Goal: Information Seeking & Learning: Learn about a topic

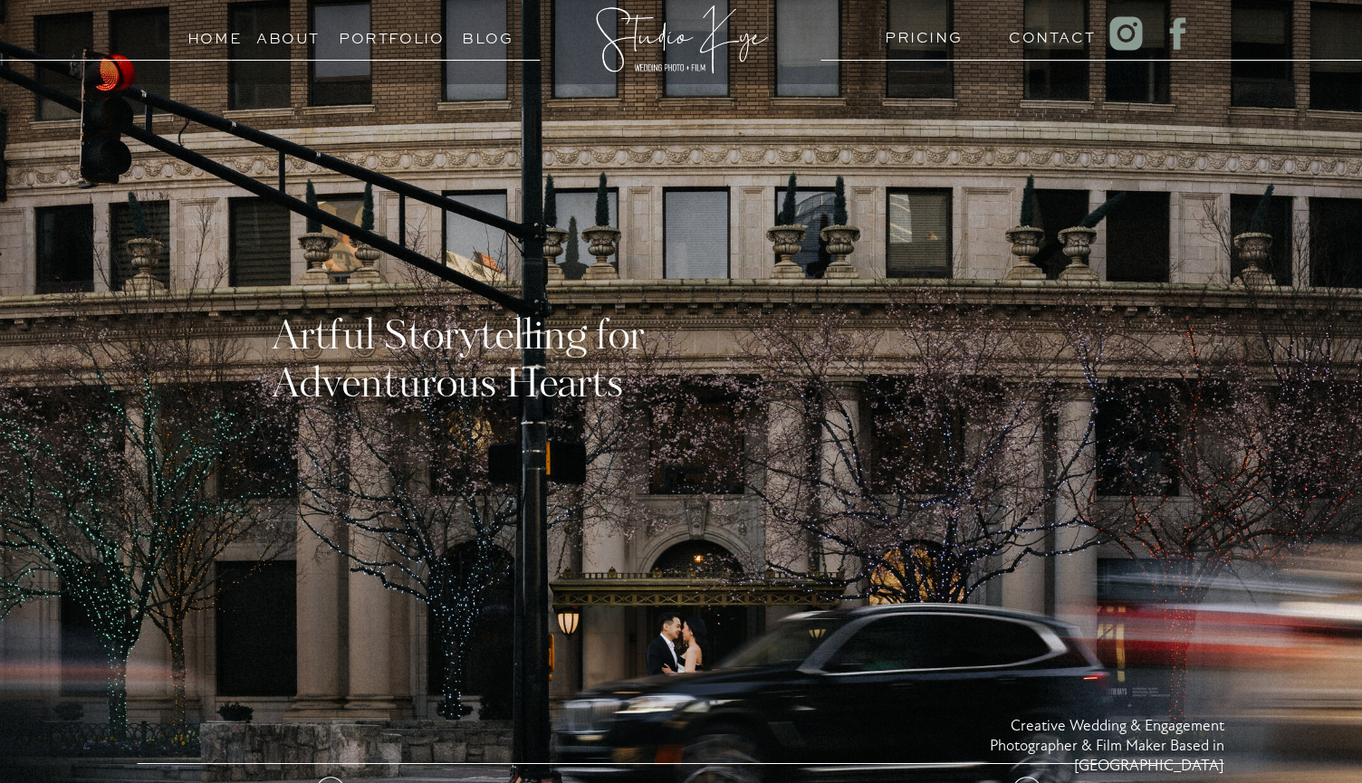
click at [923, 33] on h3 "PRICING" at bounding box center [920, 32] width 70 height 17
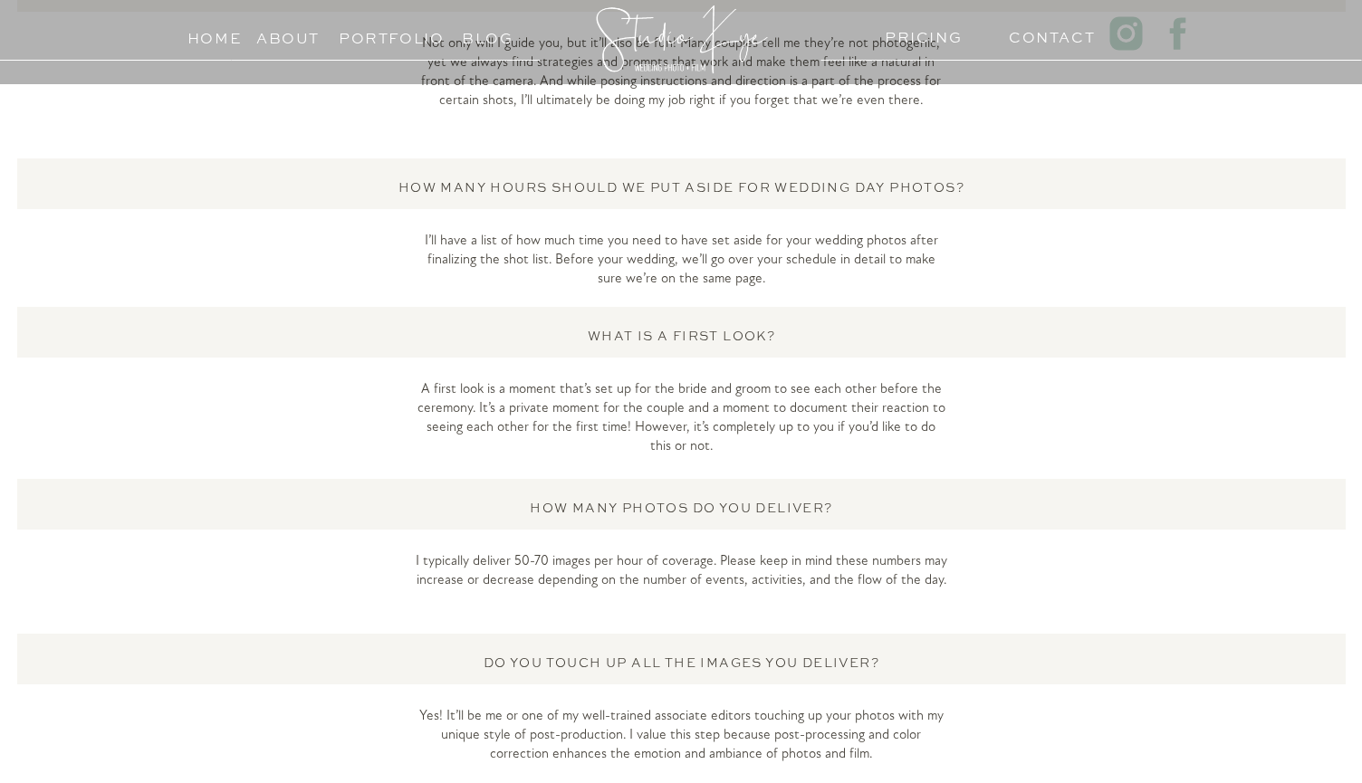
scroll to position [4818, 0]
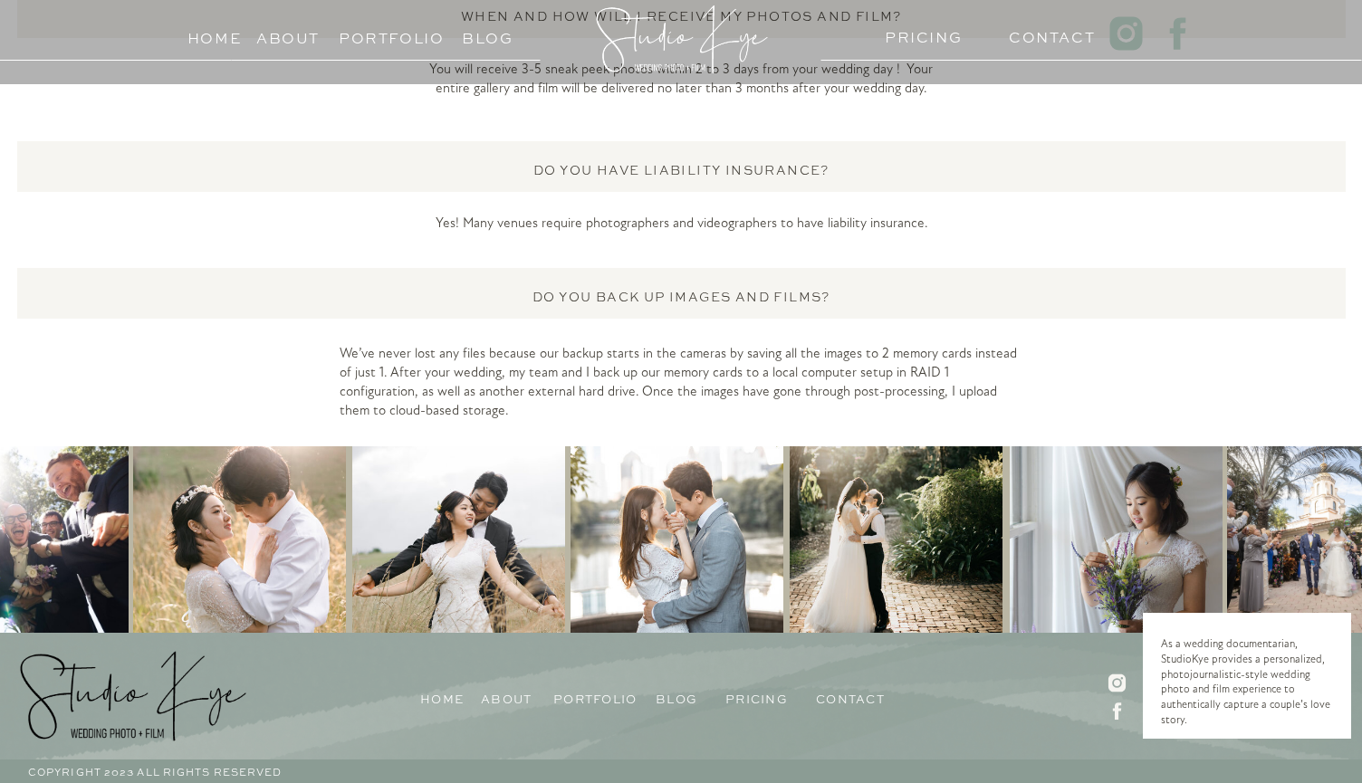
click at [1079, 37] on h3 "Contact" at bounding box center [1044, 32] width 70 height 17
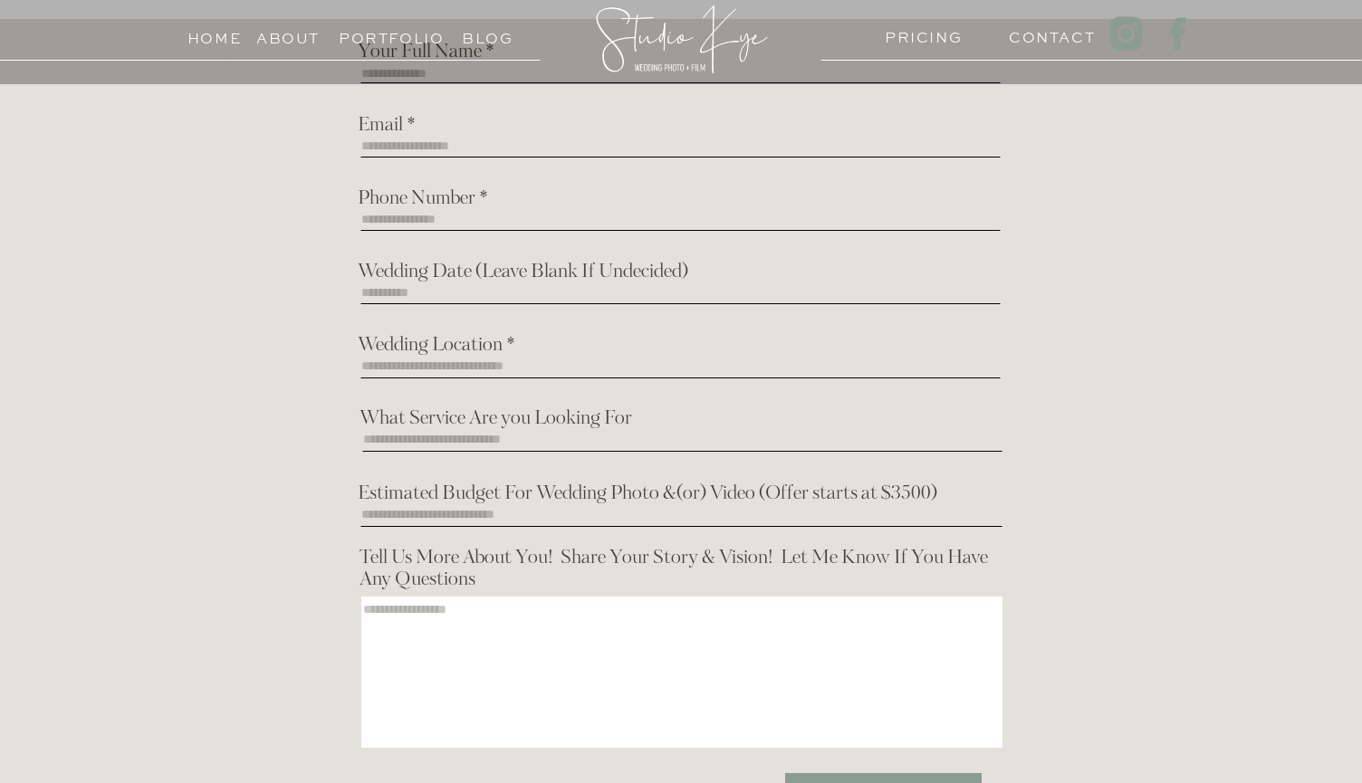
scroll to position [653, 0]
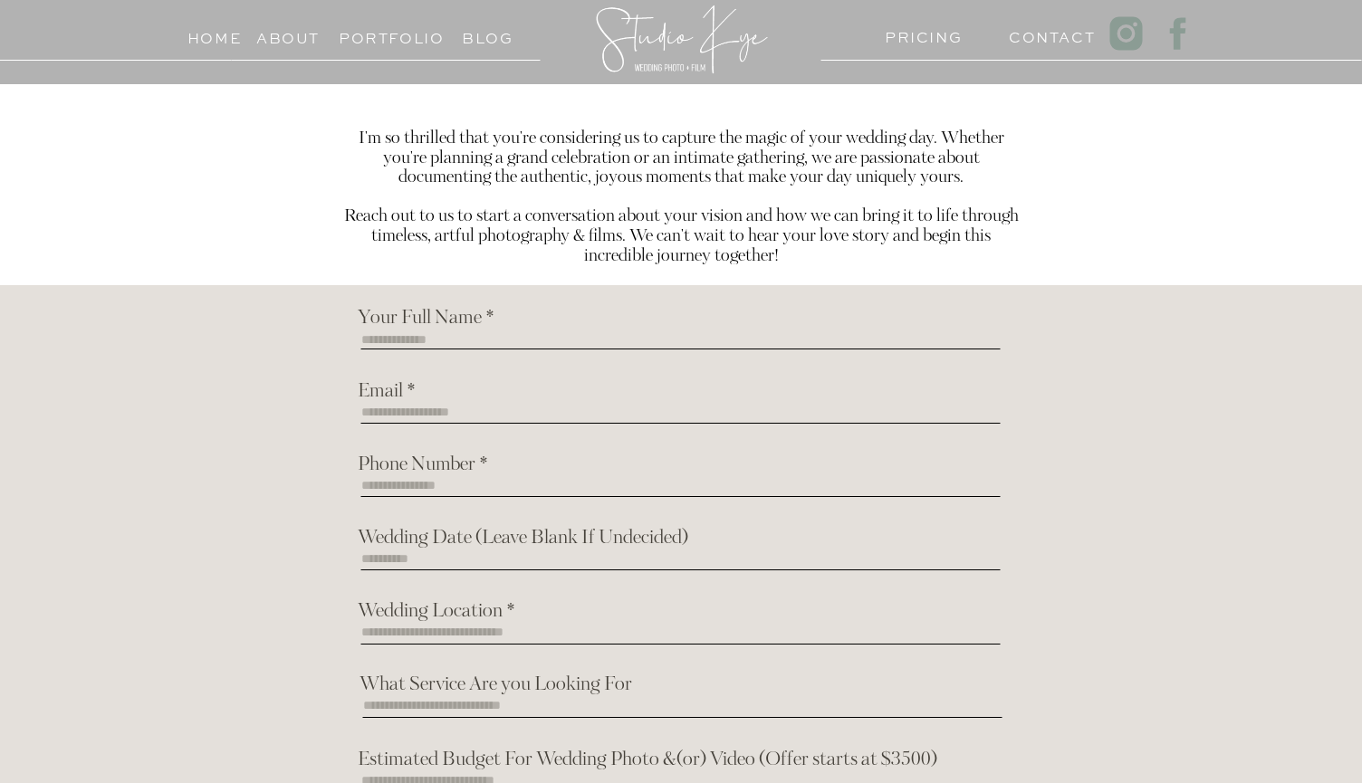
click at [300, 34] on h3 "About" at bounding box center [287, 33] width 63 height 17
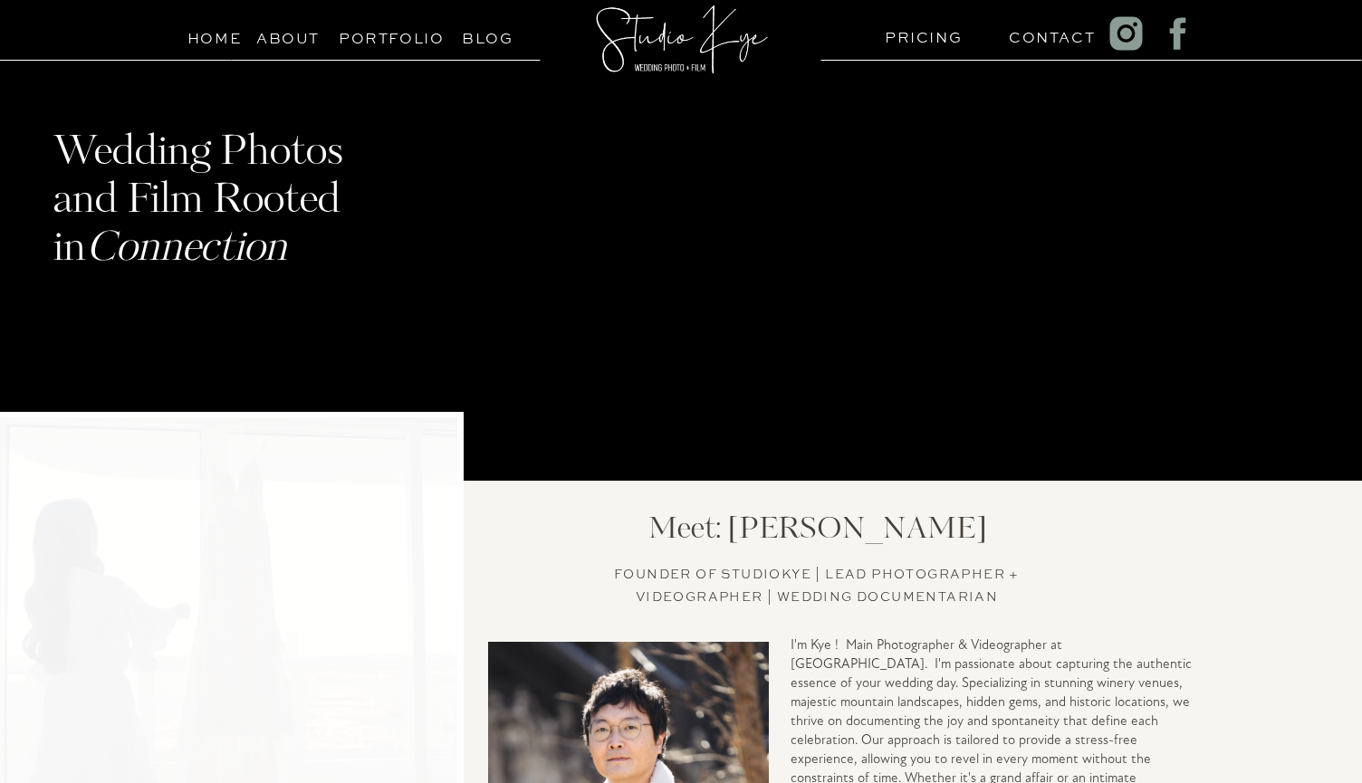
scroll to position [314, 0]
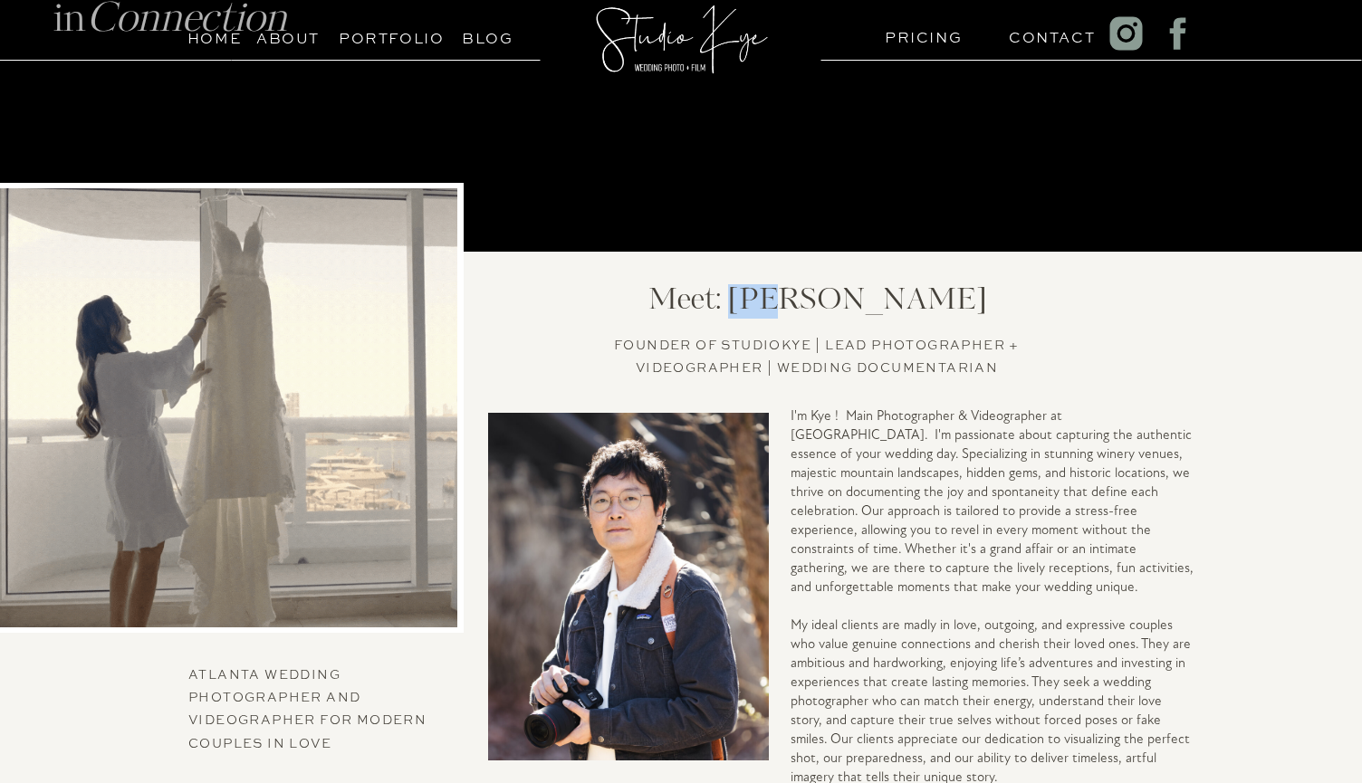
drag, startPoint x: 844, startPoint y: 309, endPoint x: 803, endPoint y: 307, distance: 40.8
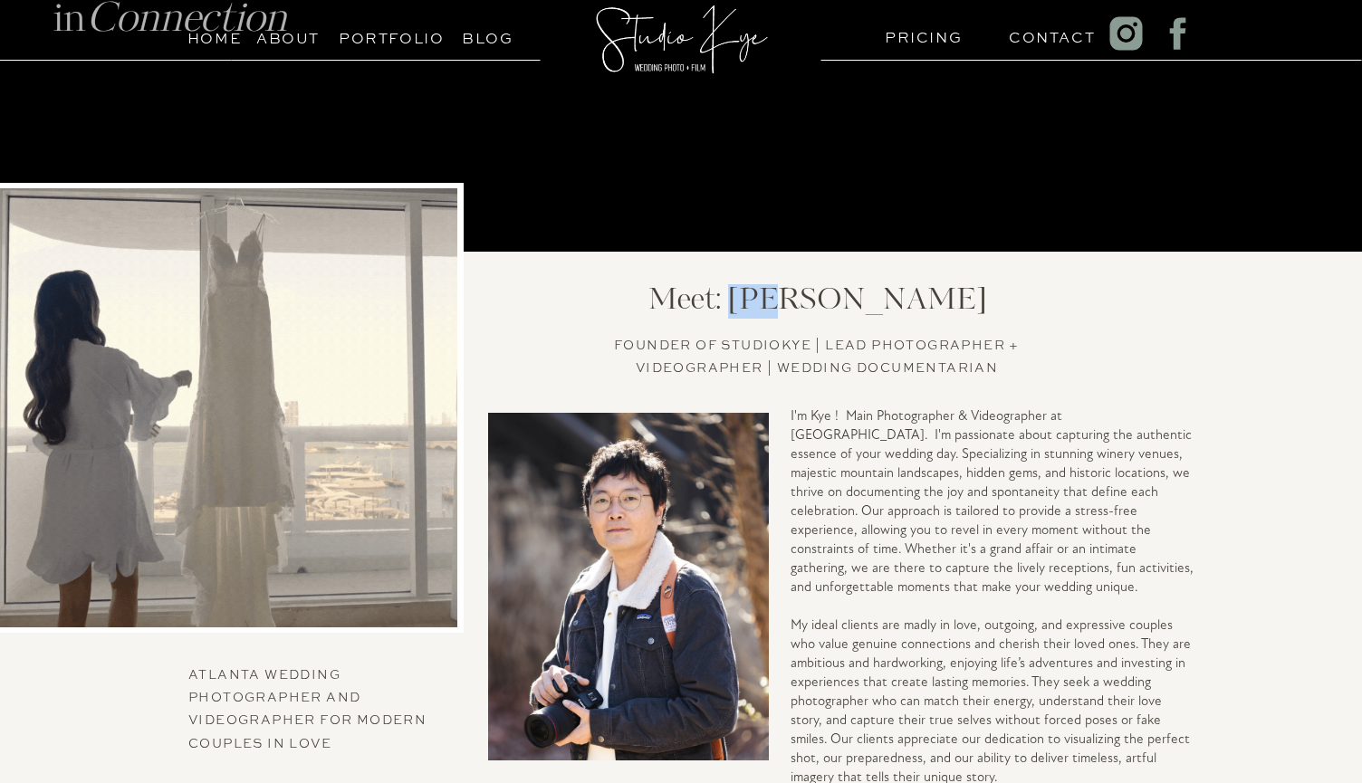
click at [803, 307] on h2 "Meet: [PERSON_NAME]" at bounding box center [817, 301] width 387 height 34
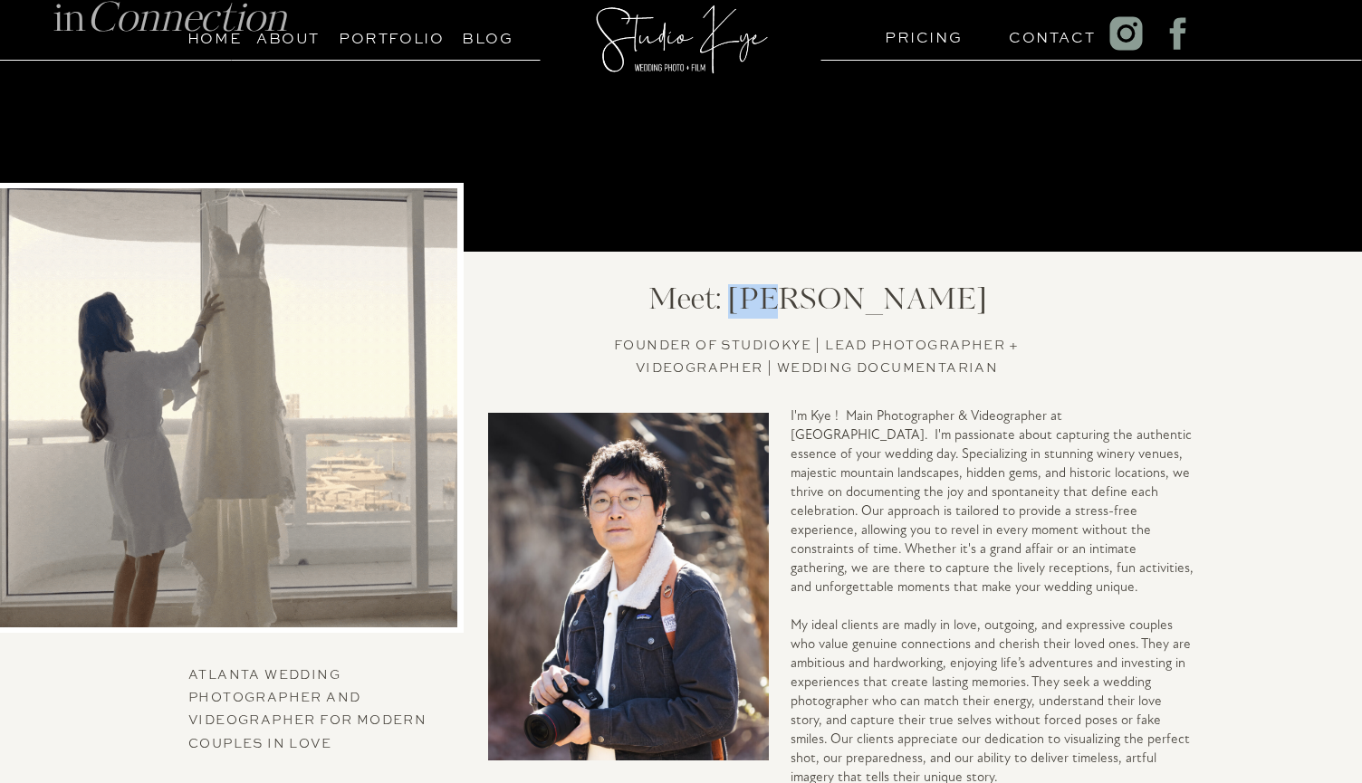
copy h2 "Kye"
